Goal: Check status: Check status

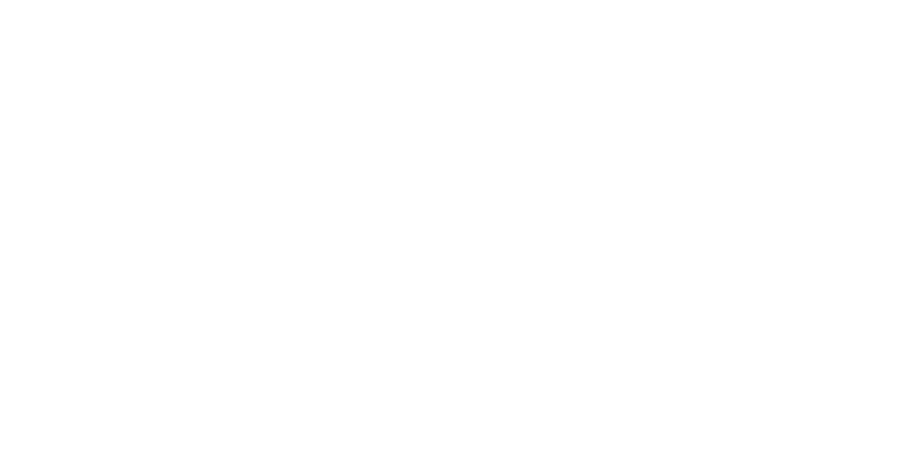
select select
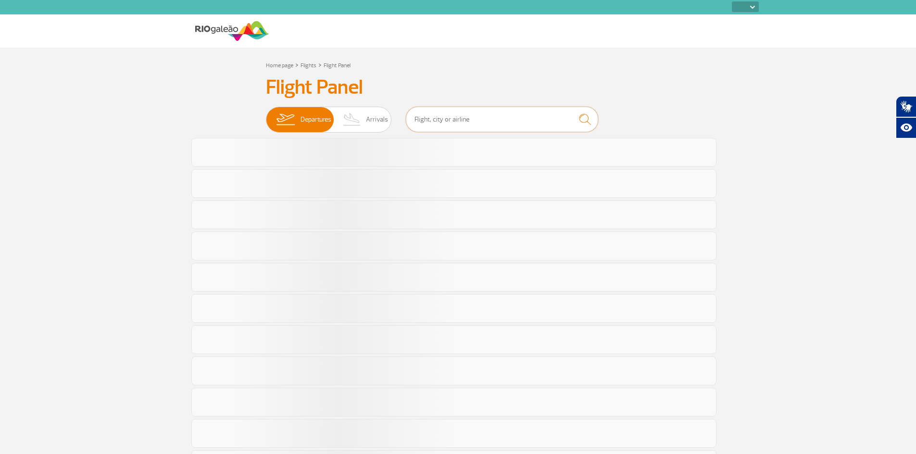
click at [434, 114] on input "text" at bounding box center [502, 119] width 192 height 25
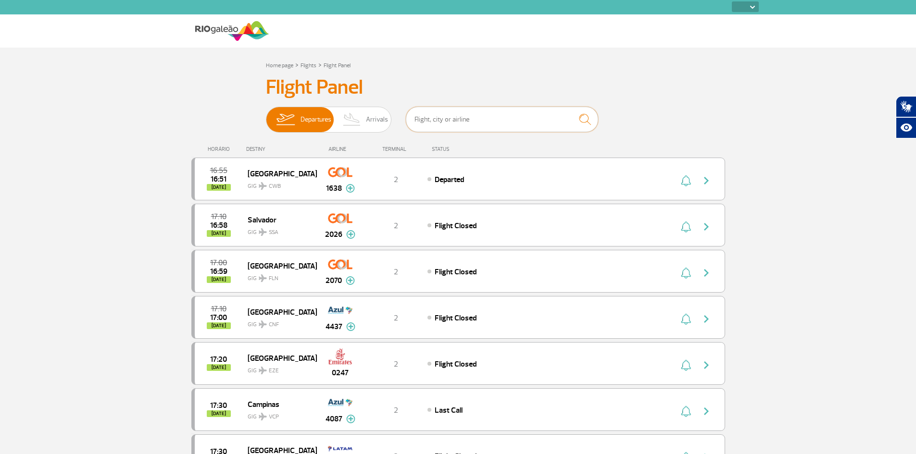
click at [434, 113] on input "text" at bounding box center [502, 119] width 192 height 25
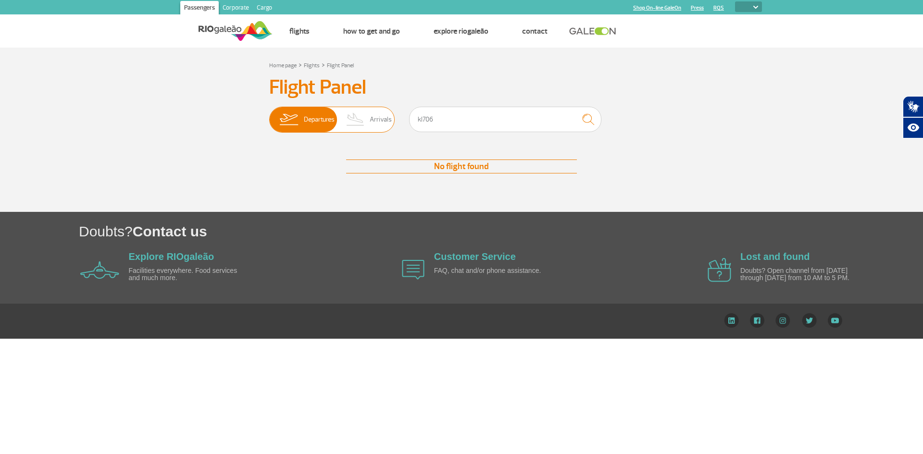
click at [359, 113] on img at bounding box center [355, 119] width 28 height 25
click at [269, 115] on input "Departures Arrivals" at bounding box center [269, 115] width 0 height 0
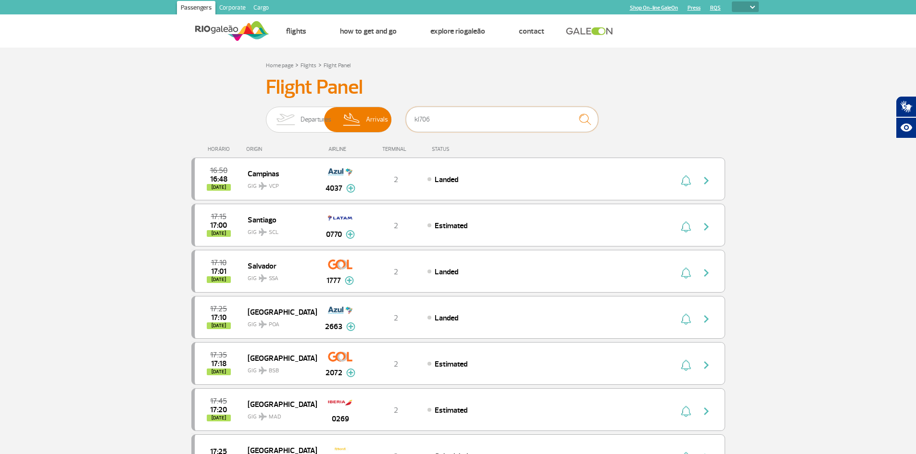
click at [439, 116] on input "kl706" at bounding box center [502, 119] width 192 height 25
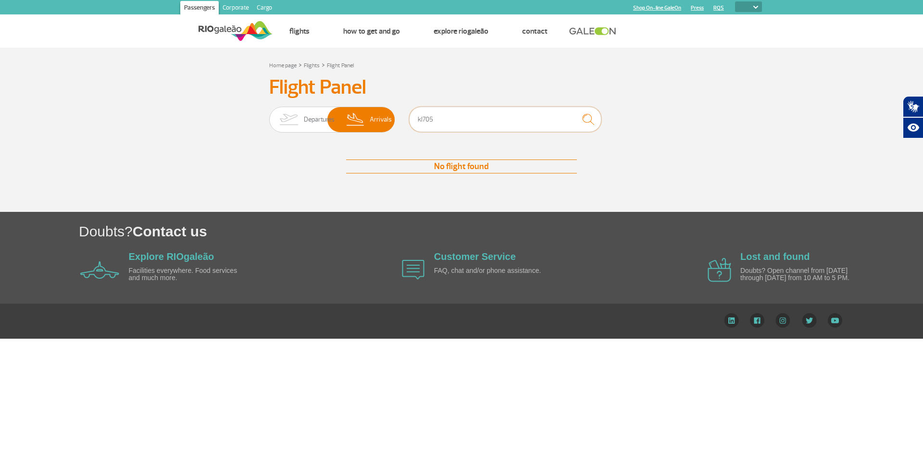
drag, startPoint x: 365, startPoint y: 109, endPoint x: 270, endPoint y: 105, distance: 95.7
click at [268, 106] on div "Flight Panel Departures Arrivals kl705 No flight found No flight found" at bounding box center [462, 133] width 534 height 117
type input "4"
click at [309, 115] on span "Departures" at bounding box center [319, 119] width 31 height 25
click at [269, 115] on input "Departures Arrivals" at bounding box center [269, 115] width 0 height 0
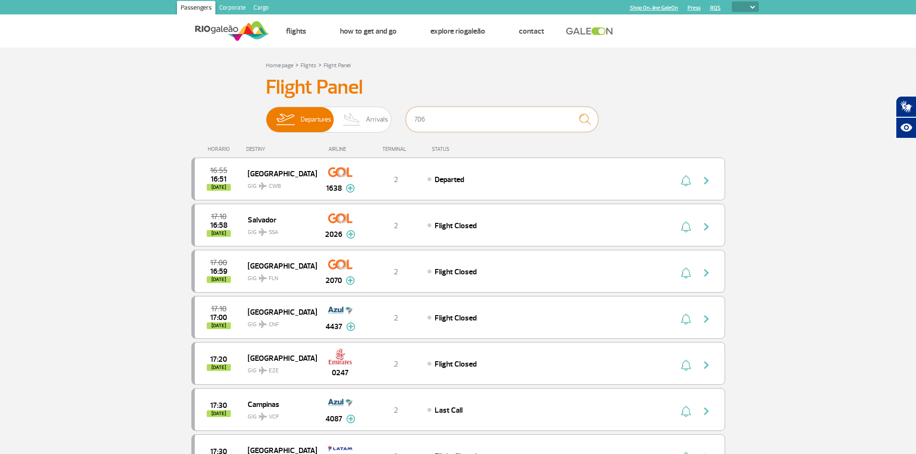
click at [482, 123] on input "706" at bounding box center [502, 119] width 192 height 25
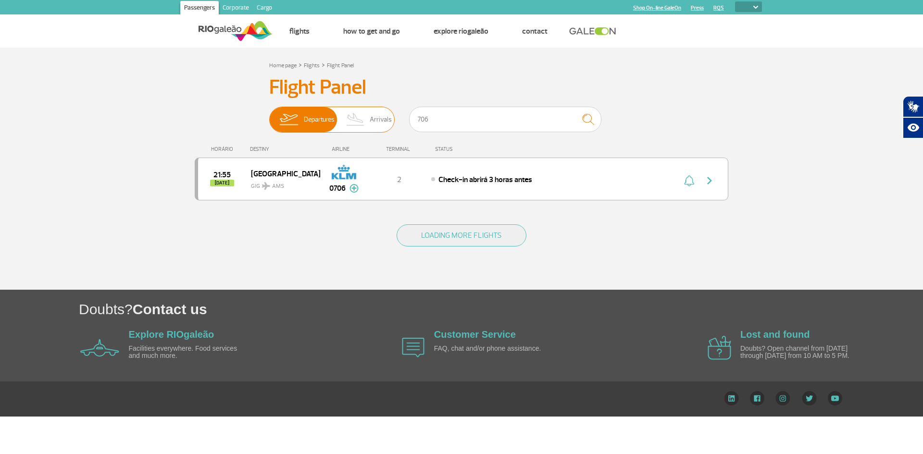
click at [375, 115] on span "Arrivals" at bounding box center [381, 119] width 22 height 25
click at [269, 115] on input "Departures Arrivals" at bounding box center [269, 115] width 0 height 0
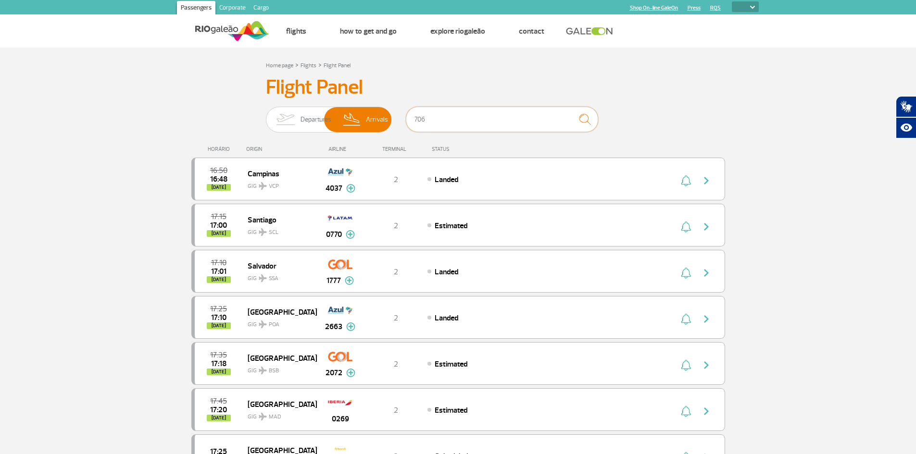
click at [447, 121] on input "706" at bounding box center [502, 119] width 192 height 25
type input "705"
